Goal: Information Seeking & Learning: Learn about a topic

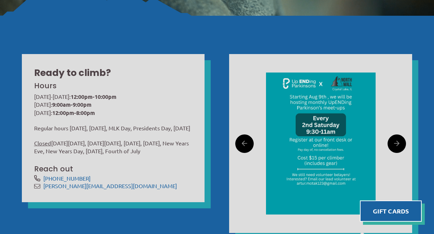
scroll to position [173, 0]
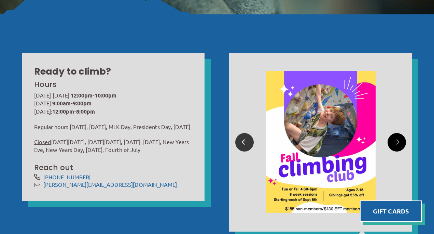
click at [244, 145] on icon at bounding box center [244, 142] width 5 height 11
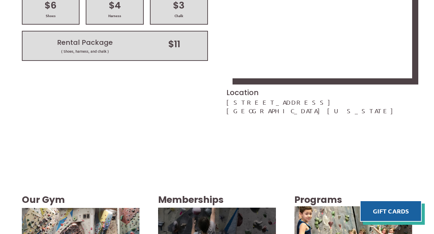
scroll to position [1044, 0]
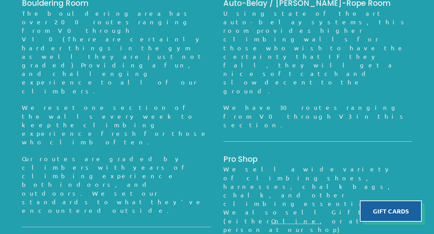
scroll to position [611, 0]
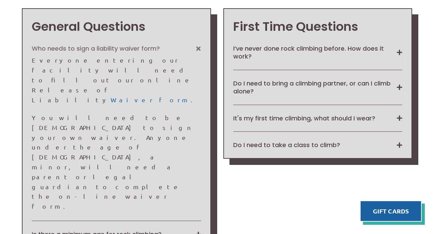
scroll to position [550, 0]
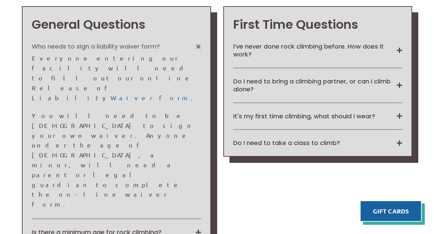
click at [252, 122] on div "It's my first time climbing, what should I wear? Comfortable, stretchy athletic…" at bounding box center [318, 120] width 170 height 17
click at [400, 117] on button "It's my first time climbing, what should I wear?" at bounding box center [318, 116] width 170 height 8
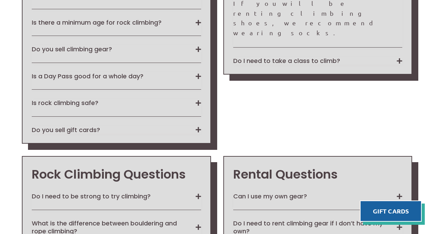
scroll to position [765, 0]
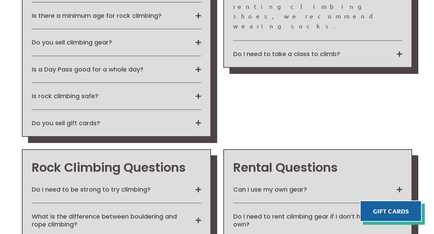
click at [199, 185] on div "Do I need to be strong to try climbing? Climbing is equal parts physical, menta…" at bounding box center [117, 193] width 170 height 17
click at [199, 185] on button "Do I need to be strong to try climbing?" at bounding box center [117, 189] width 170 height 8
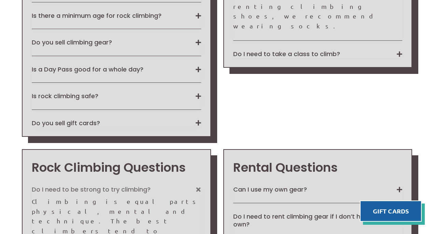
click at [199, 185] on button "Do I need to be strong to try climbing?" at bounding box center [117, 189] width 170 height 8
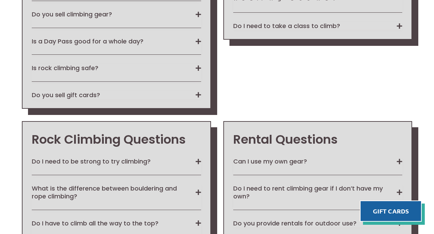
scroll to position [795, 0]
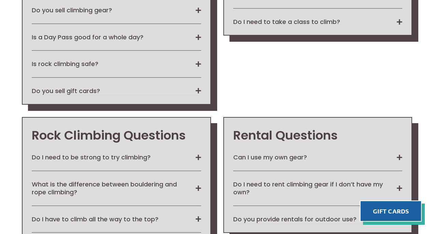
scroll to position [805, 0]
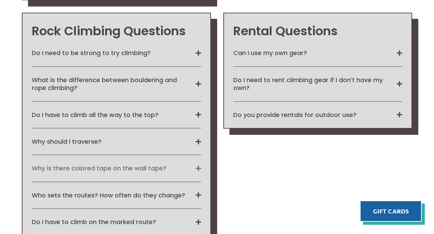
scroll to position [908, 0]
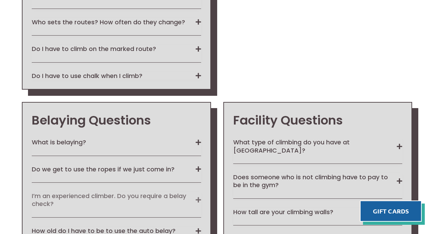
scroll to position [1077, 0]
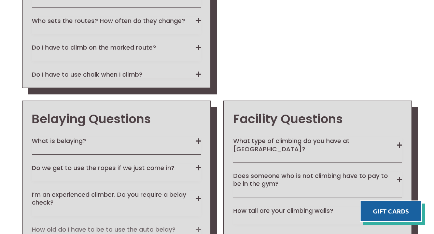
click at [196, 225] on button "How old do I have to be to use the auto belay?" at bounding box center [117, 229] width 170 height 8
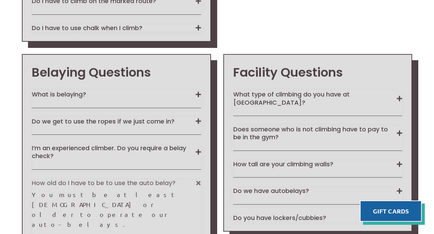
scroll to position [1133, 0]
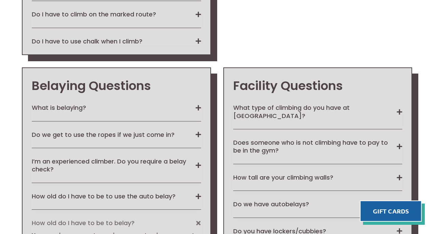
scroll to position [1079, 0]
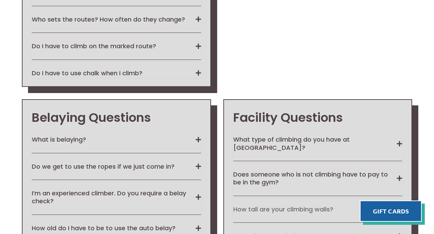
click at [348, 205] on button "How tall are your climbing walls?" at bounding box center [318, 209] width 170 height 8
click at [340, 170] on button "Does someone who is not climbing have to pay to be in the gym?" at bounding box center [318, 178] width 170 height 16
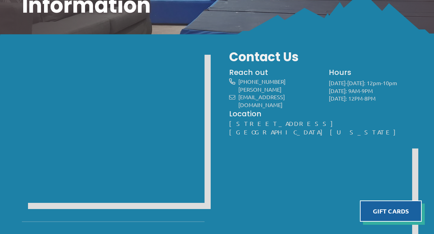
scroll to position [36, 0]
